Goal: Information Seeking & Learning: Learn about a topic

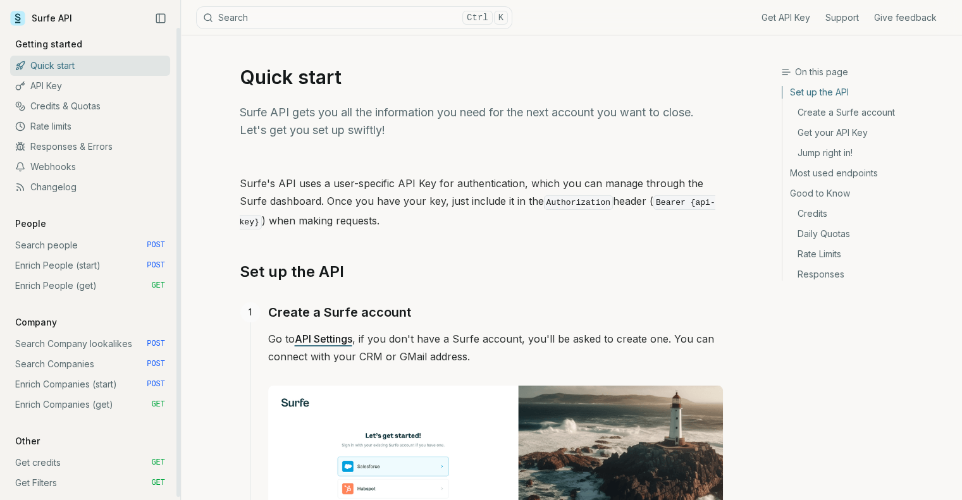
click at [65, 171] on link "Webhooks" at bounding box center [90, 167] width 160 height 20
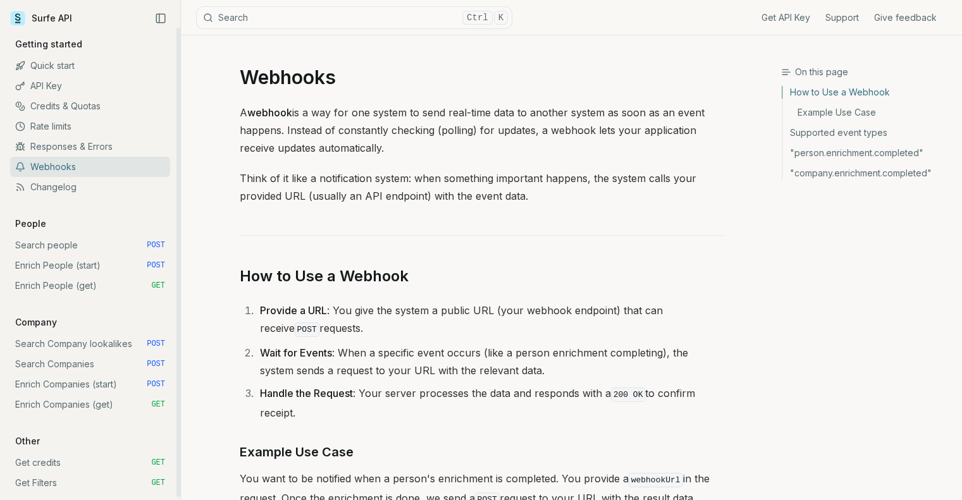
scroll to position [3, 0]
click at [49, 118] on link "Rate limits" at bounding box center [90, 124] width 160 height 20
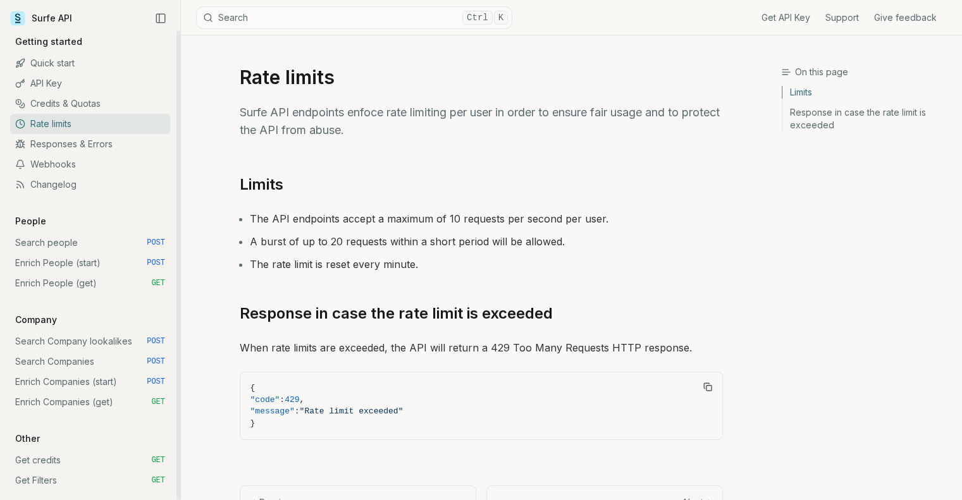
click at [63, 147] on link "Responses & Errors" at bounding box center [90, 144] width 160 height 20
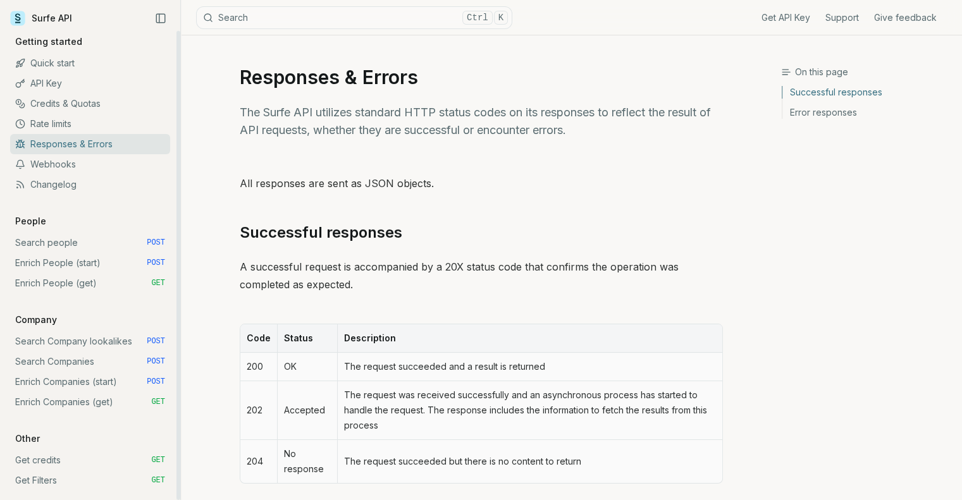
click at [61, 185] on link "Changelog" at bounding box center [90, 184] width 160 height 20
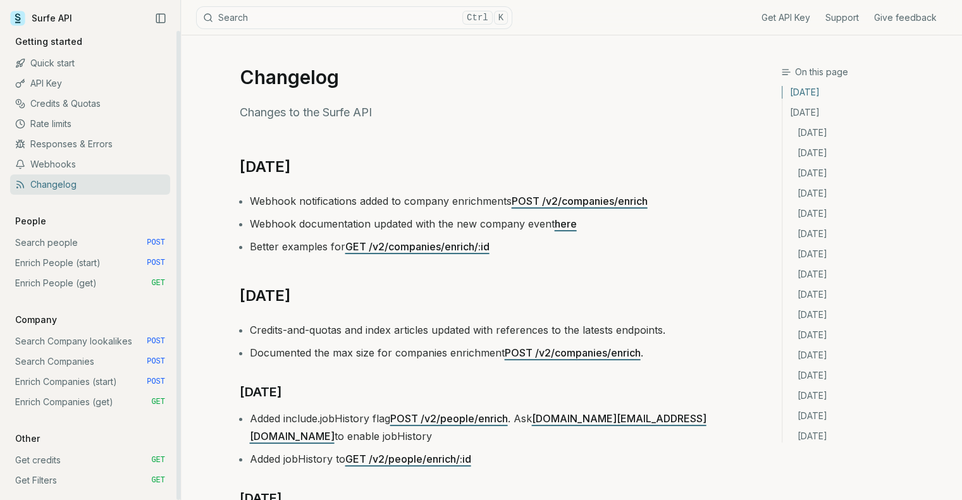
click at [75, 108] on link "Credits & Quotas" at bounding box center [90, 104] width 160 height 20
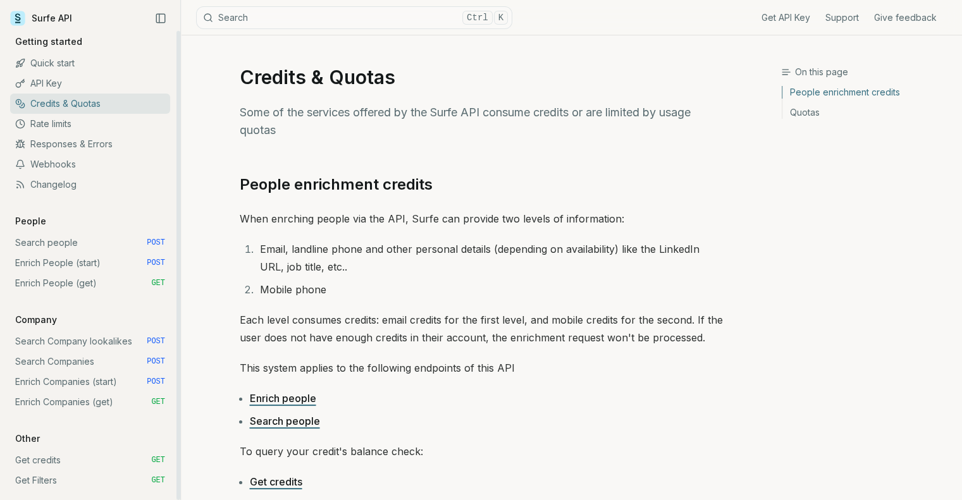
click at [64, 121] on link "Rate limits" at bounding box center [90, 124] width 160 height 20
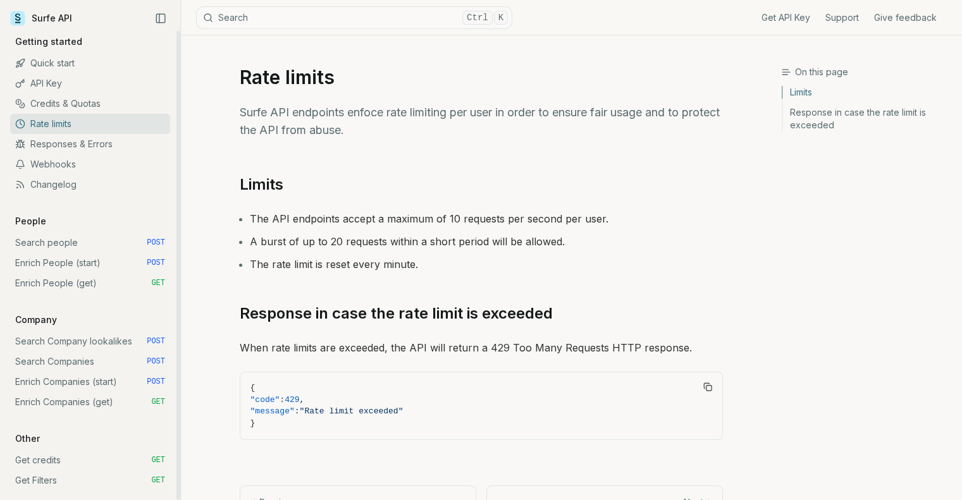
click at [54, 80] on link "API Key" at bounding box center [90, 83] width 160 height 20
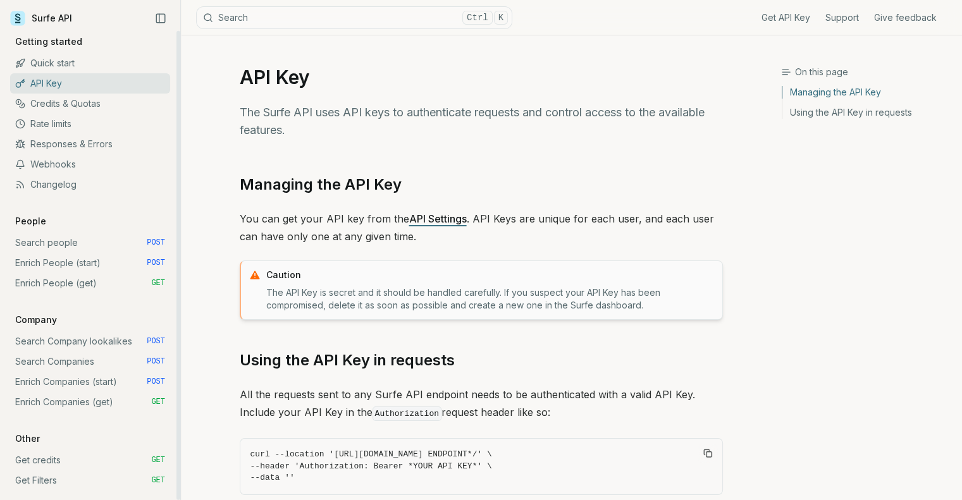
click at [54, 67] on link "Quick start" at bounding box center [90, 63] width 160 height 20
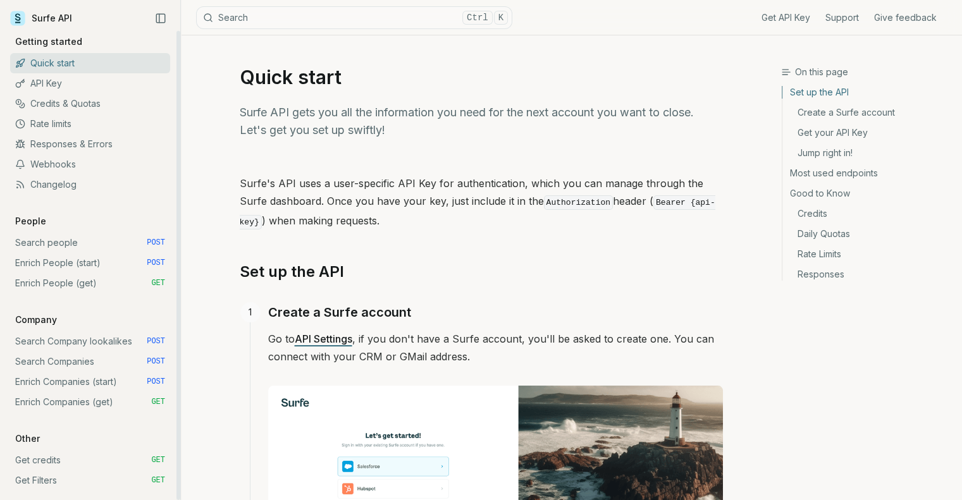
click at [66, 137] on link "Responses & Errors" at bounding box center [90, 144] width 160 height 20
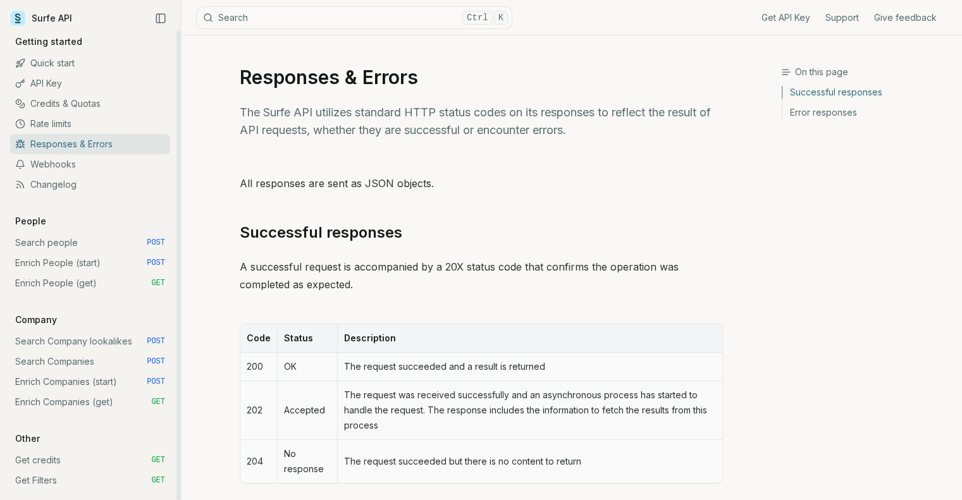
click at [55, 63] on link "Quick start" at bounding box center [90, 63] width 160 height 20
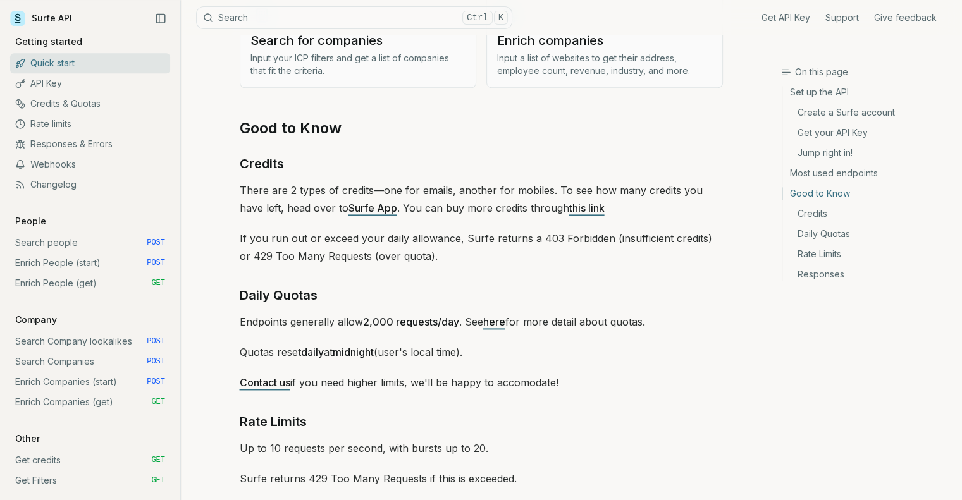
scroll to position [1884, 0]
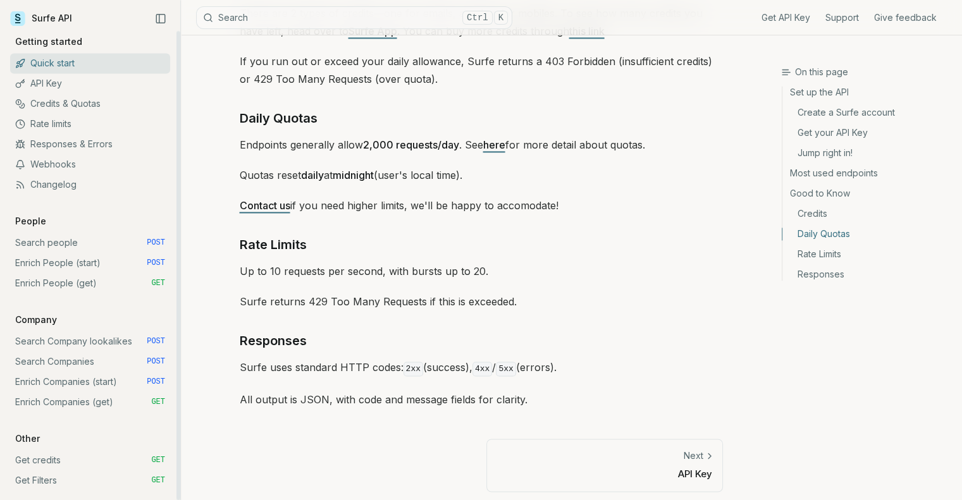
click at [54, 80] on link "API Key" at bounding box center [90, 83] width 160 height 20
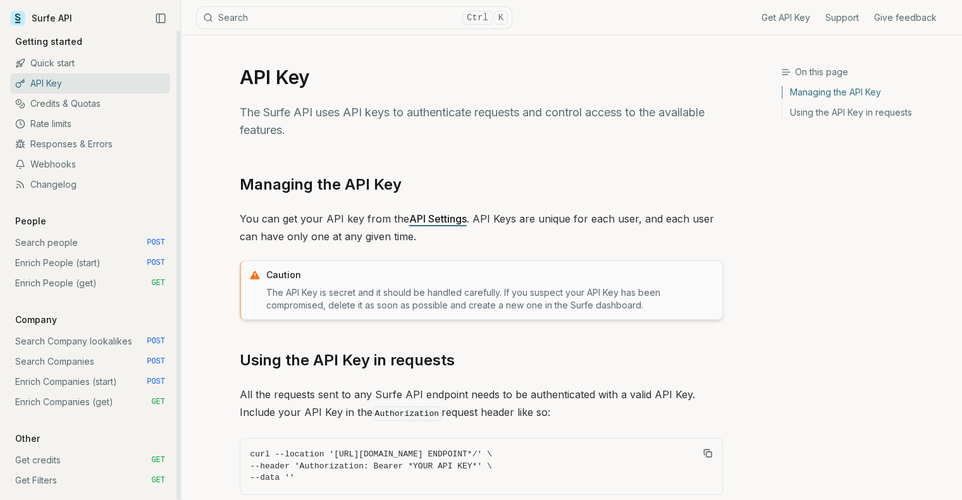
scroll to position [123, 0]
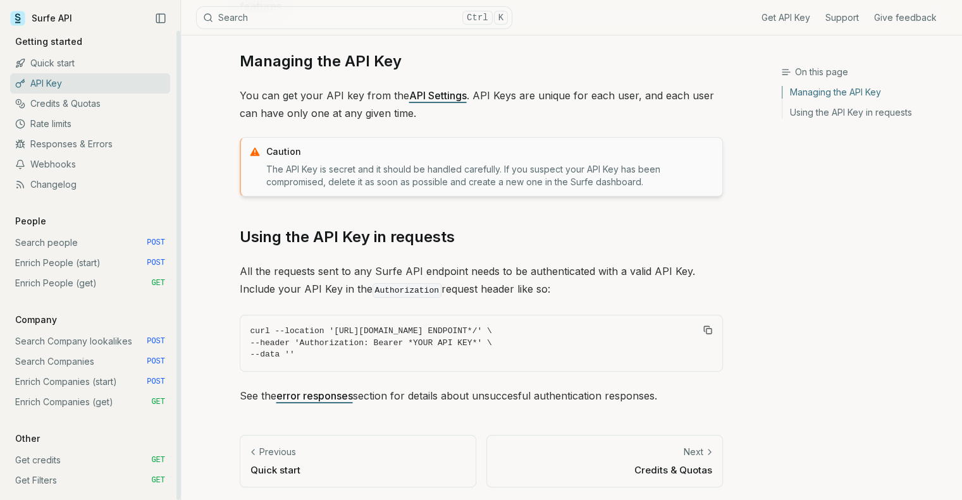
click at [75, 107] on link "Credits & Quotas" at bounding box center [90, 104] width 160 height 20
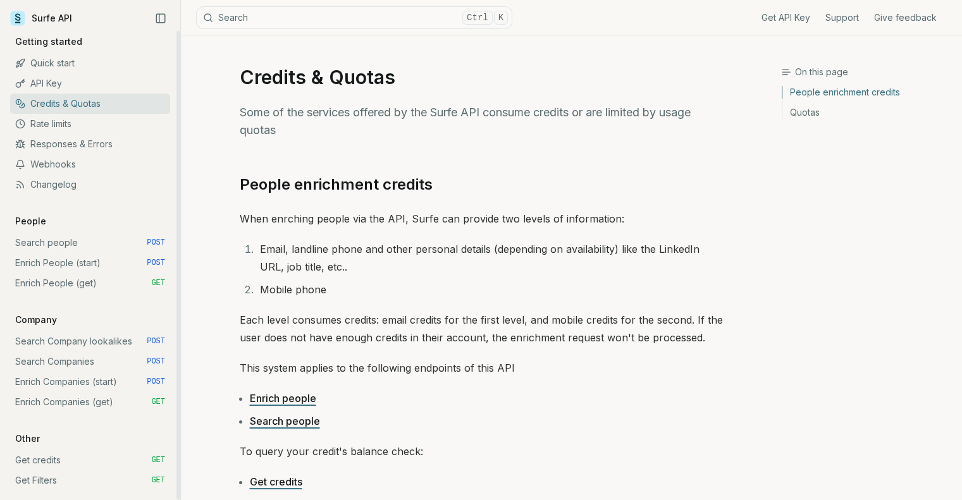
scroll to position [253, 0]
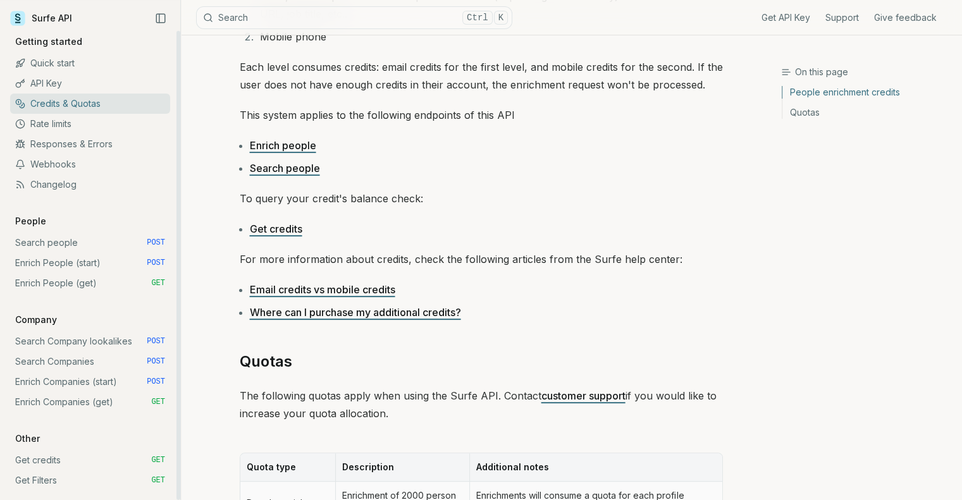
click at [83, 128] on link "Rate limits" at bounding box center [90, 124] width 160 height 20
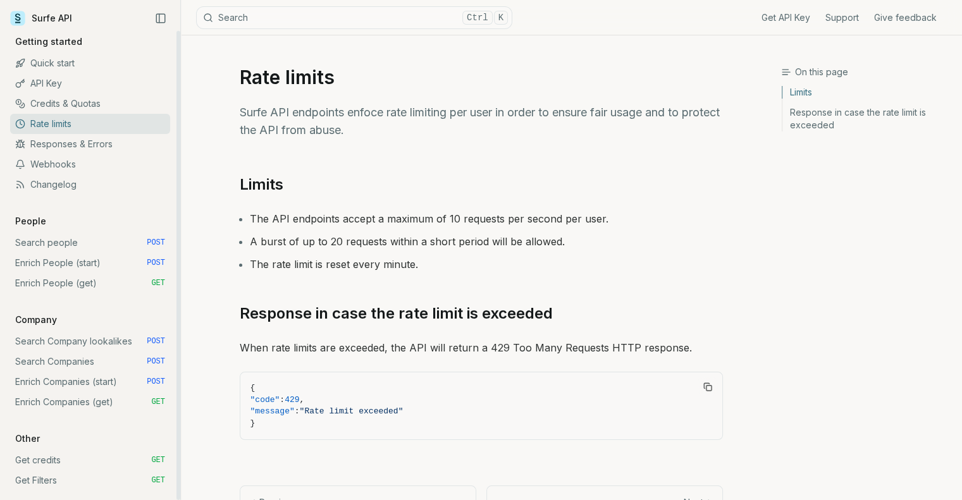
click at [85, 144] on link "Responses & Errors" at bounding box center [90, 144] width 160 height 20
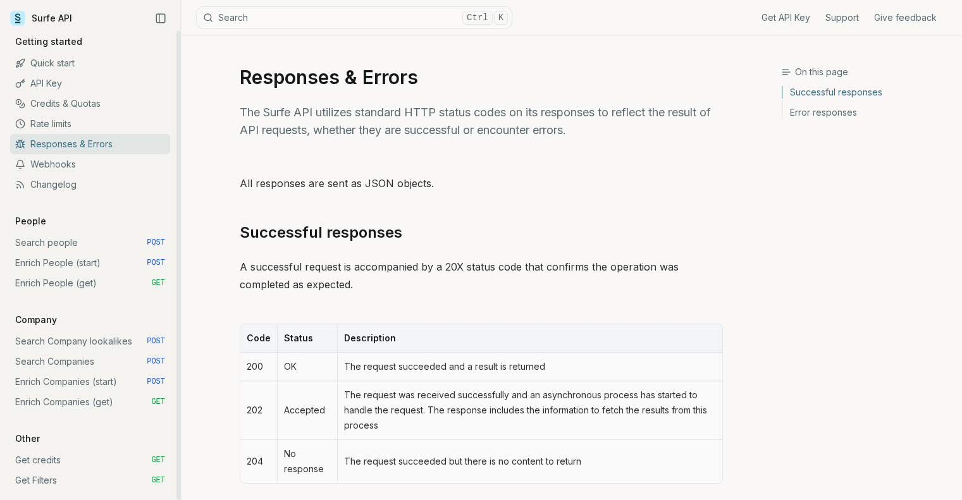
click at [73, 118] on link "Rate limits" at bounding box center [90, 124] width 160 height 20
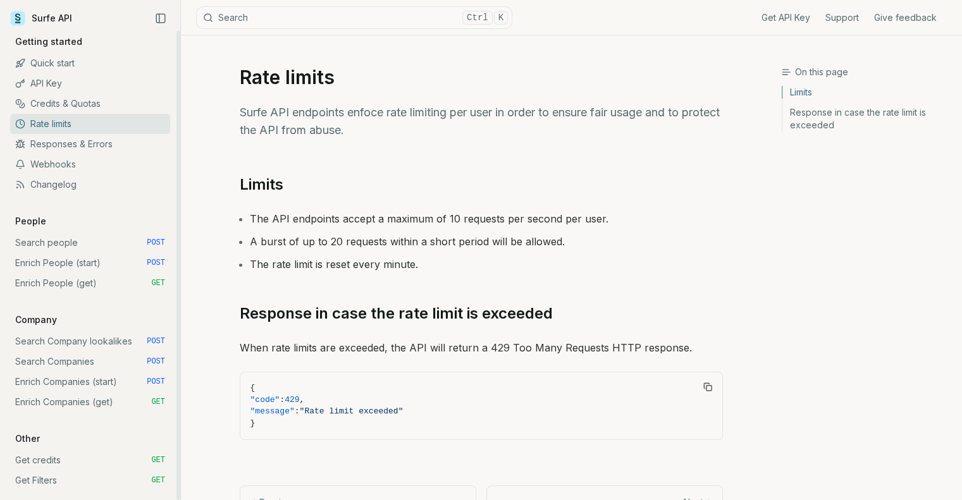
scroll to position [53, 0]
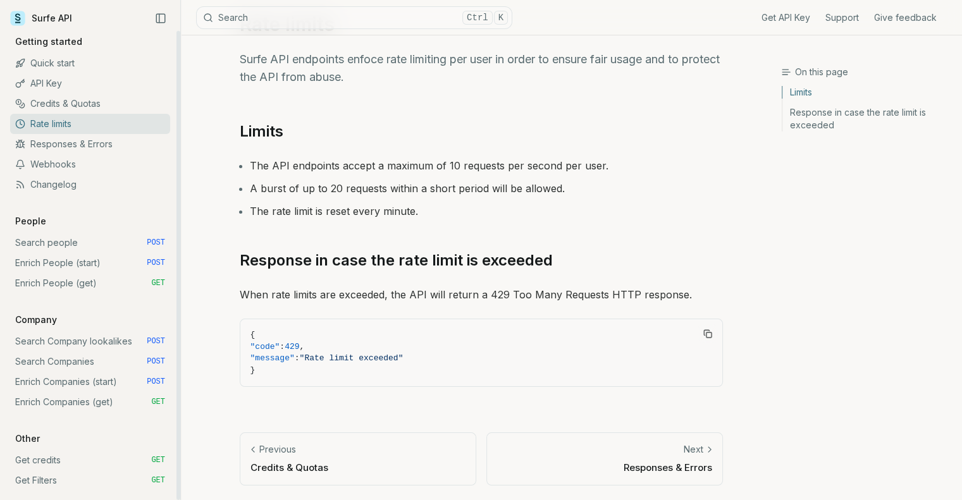
click at [104, 144] on link "Responses & Errors" at bounding box center [90, 144] width 160 height 20
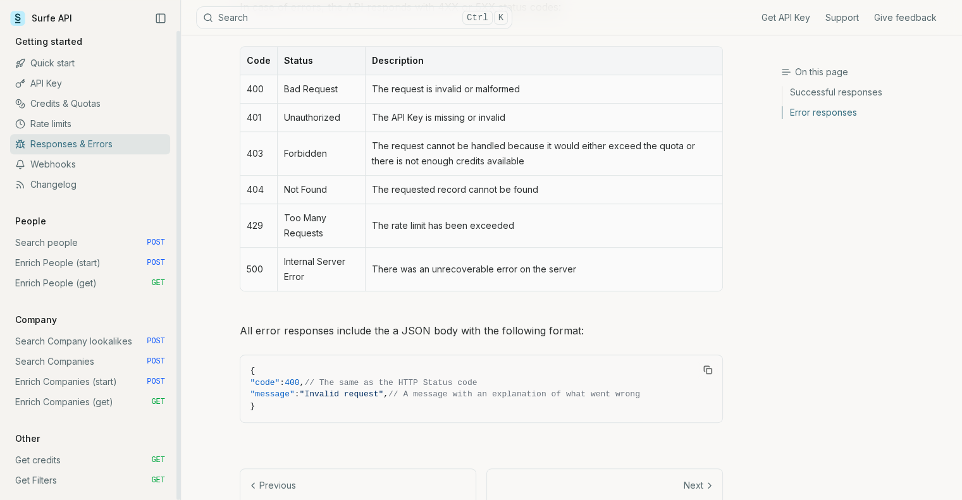
scroll to position [603, 0]
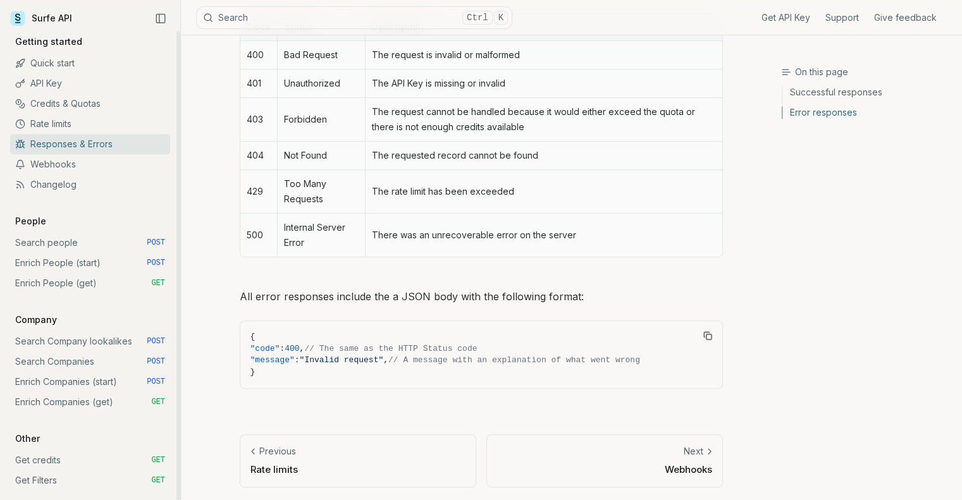
click at [68, 159] on link "Webhooks" at bounding box center [90, 164] width 160 height 20
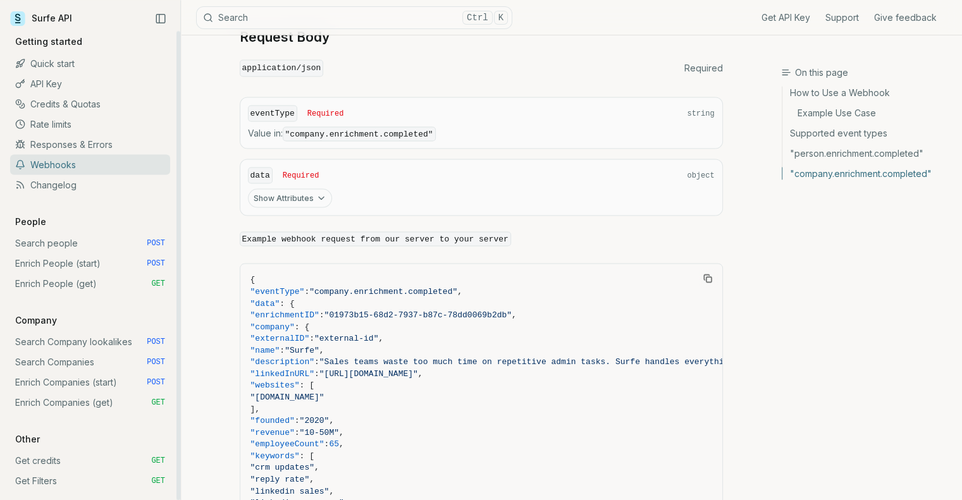
scroll to position [2402, 0]
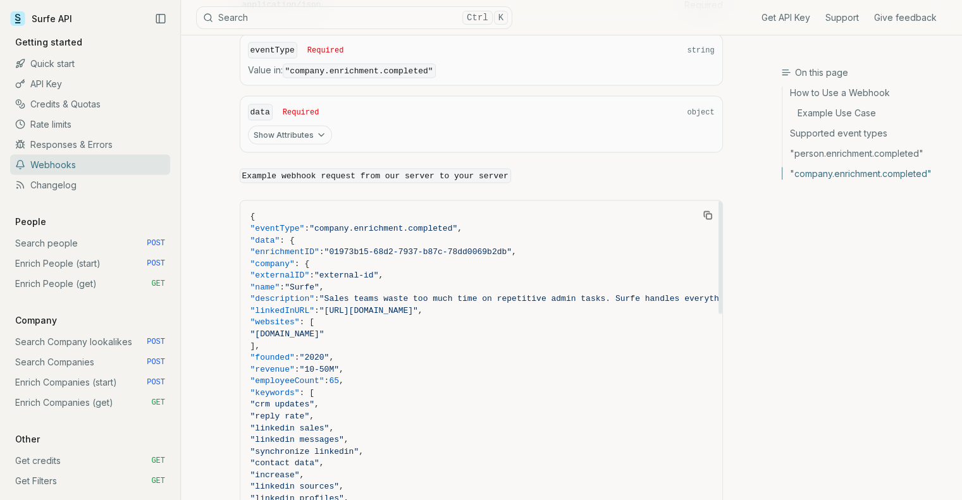
click at [852, 20] on link "Support" at bounding box center [842, 17] width 34 height 13
click at [781, 250] on div "On this page How to Use a Webhook Example Use Case Supported event types "perso…" at bounding box center [871, 280] width 181 height 429
click at [62, 61] on link "Quick start" at bounding box center [90, 66] width 160 height 20
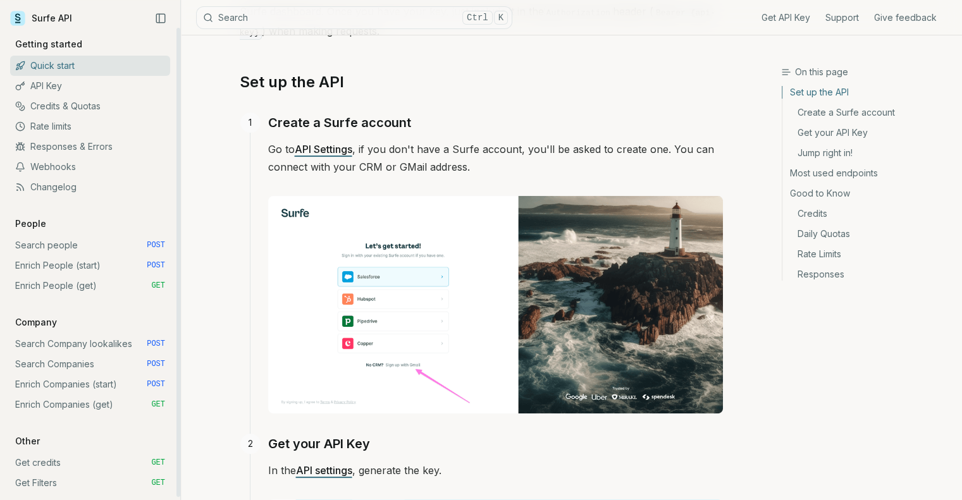
scroll to position [126, 0]
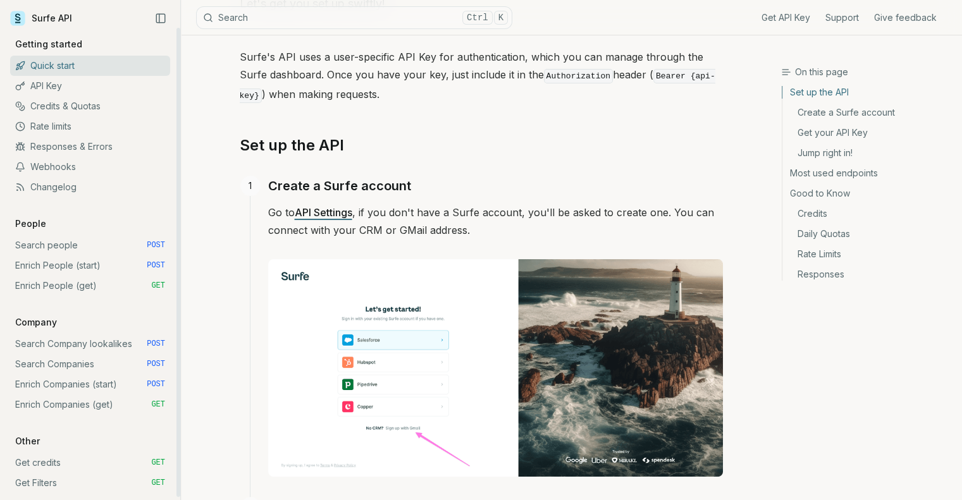
click at [46, 20] on link "Surfe API" at bounding box center [41, 18] width 62 height 19
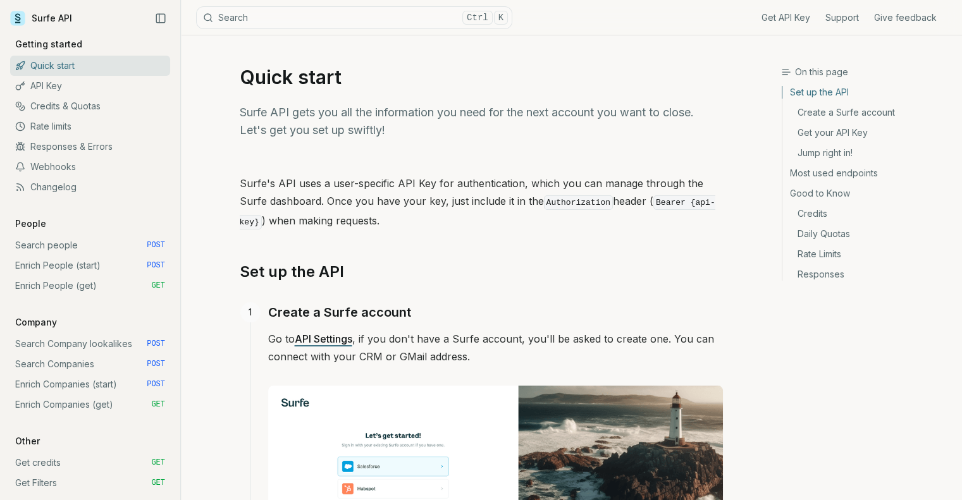
click at [893, 313] on div "On this page Set up the API Create a Surfe account Get your API Key Jump right …" at bounding box center [871, 280] width 181 height 429
click at [825, 313] on div "On this page Set up the API Create a Surfe account Get your API Key Jump right …" at bounding box center [871, 280] width 181 height 429
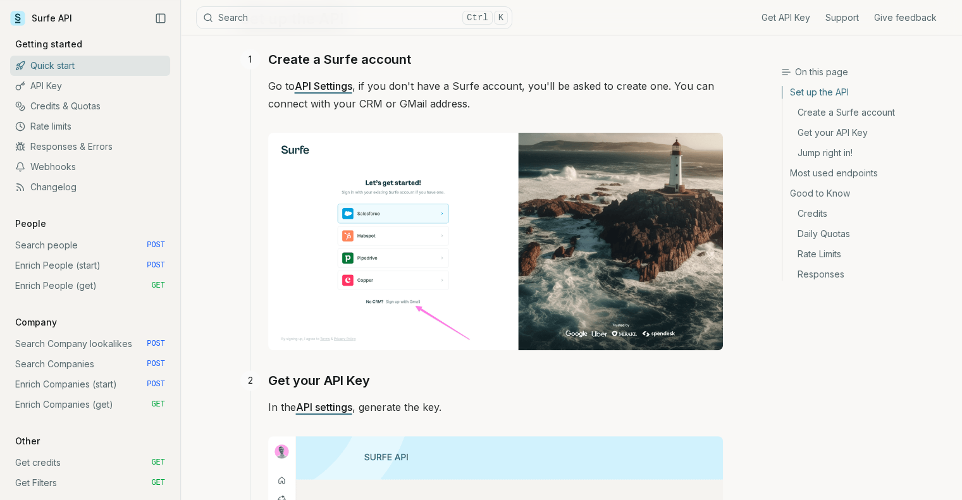
scroll to position [316, 0]
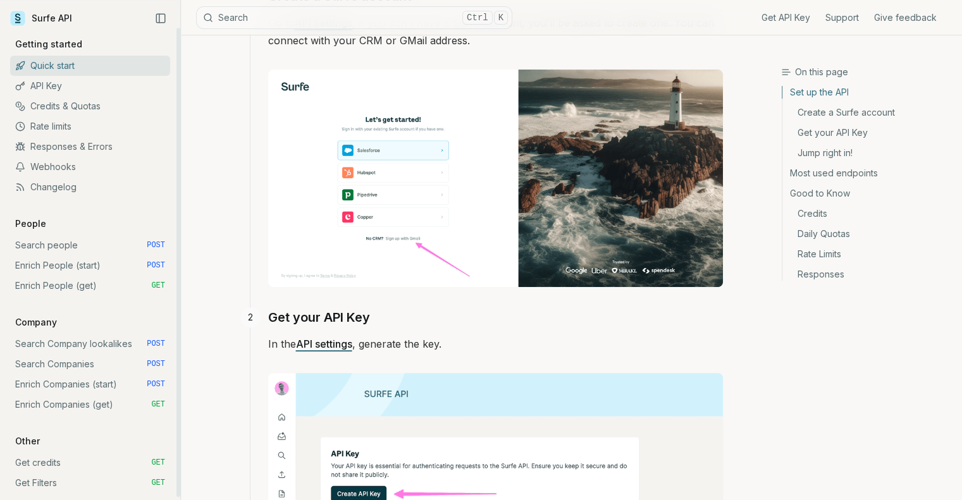
click at [850, 317] on div "On this page Set up the API Create a Surfe account Get your API Key Jump right …" at bounding box center [871, 280] width 181 height 429
